Goal: Task Accomplishment & Management: Use online tool/utility

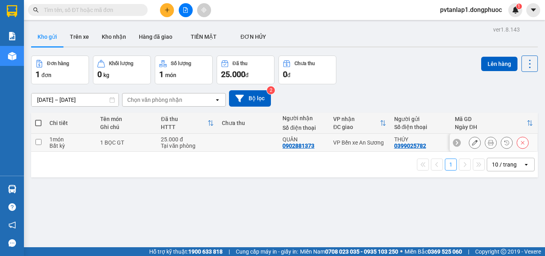
click at [72, 141] on div "1 món" at bounding box center [70, 139] width 43 height 6
checkbox input "true"
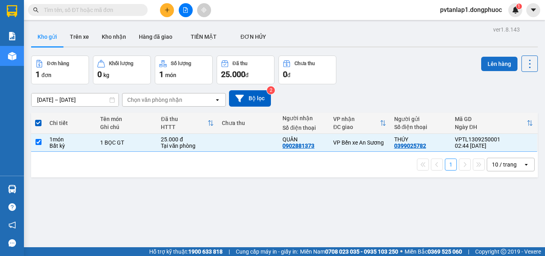
click at [491, 63] on button "Lên hàng" at bounding box center [499, 64] width 36 height 14
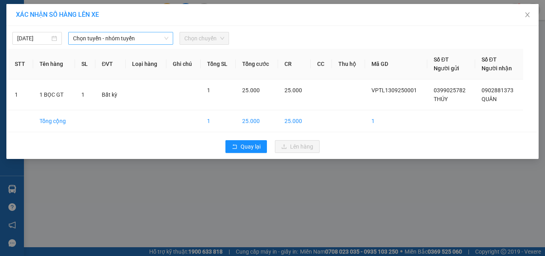
click at [145, 38] on span "Chọn tuyến - nhóm tuyến" at bounding box center [120, 38] width 95 height 12
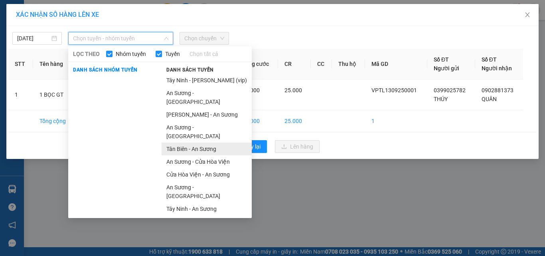
click at [199, 142] on li "Tân Biên - An Sương" at bounding box center [207, 148] width 90 height 13
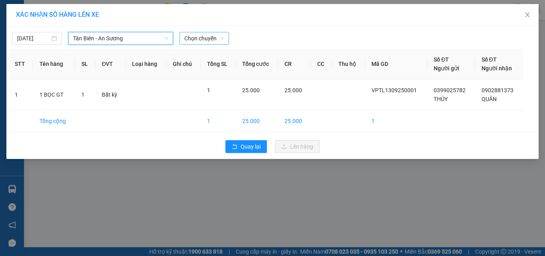
click at [209, 38] on span "Chọn chuyến" at bounding box center [204, 38] width 40 height 12
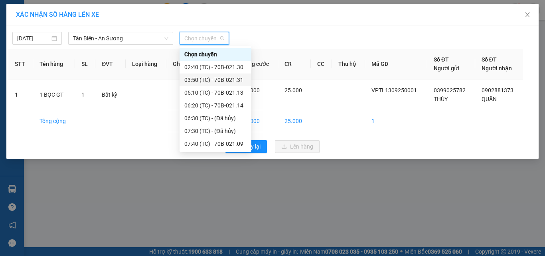
click at [230, 84] on div "03:50 (TC) - 70B-021.31" at bounding box center [216, 79] width 72 height 13
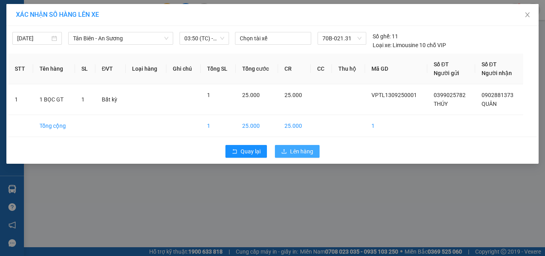
click at [289, 149] on button "Lên hàng" at bounding box center [297, 151] width 45 height 13
